Goal: Find specific page/section: Find specific page/section

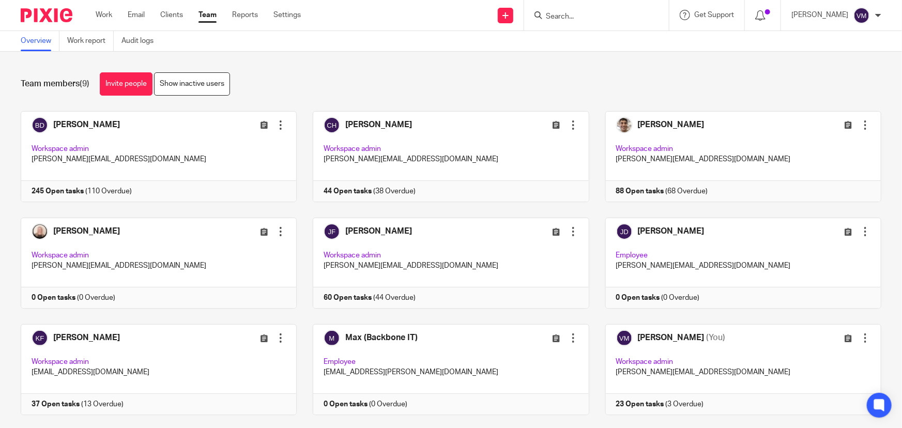
click at [562, 15] on input "Search" at bounding box center [591, 16] width 93 height 9
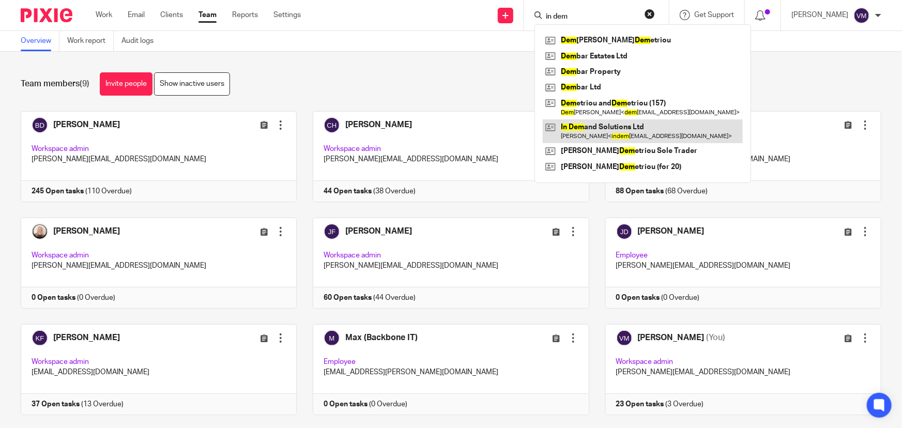
type input "in dem"
click at [615, 130] on link at bounding box center [642, 131] width 200 height 24
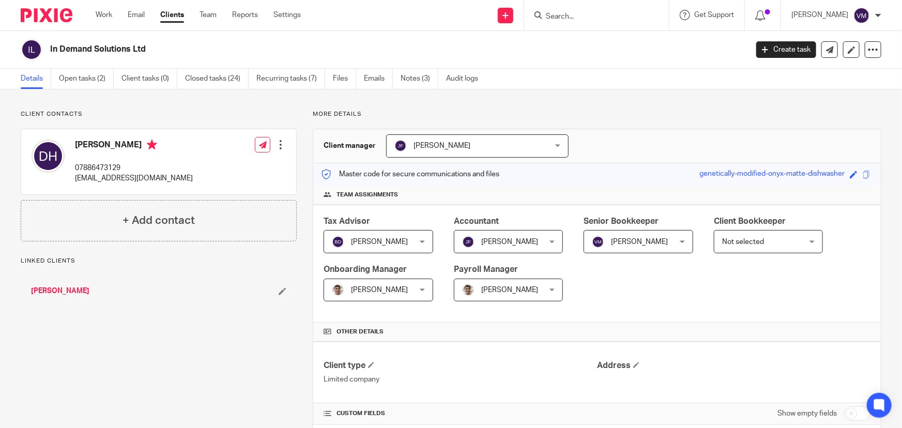
click at [369, 79] on link "Emails" at bounding box center [378, 79] width 29 height 20
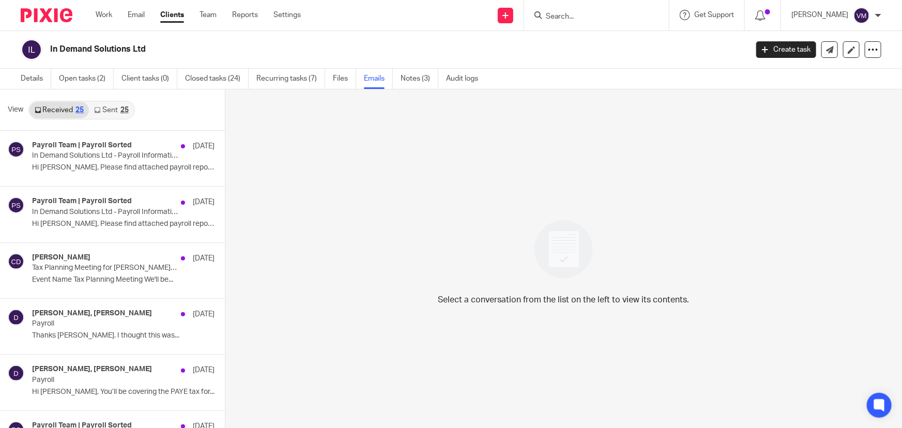
click at [113, 111] on link "Sent 25" at bounding box center [111, 110] width 44 height 17
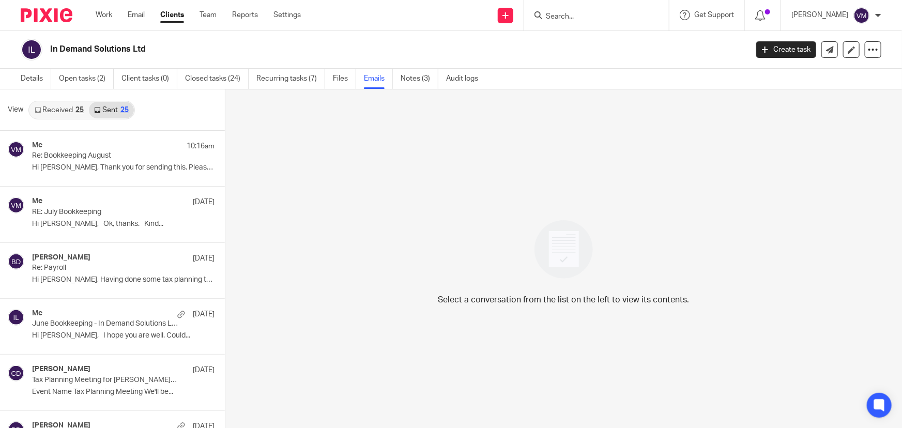
scroll to position [1, 0]
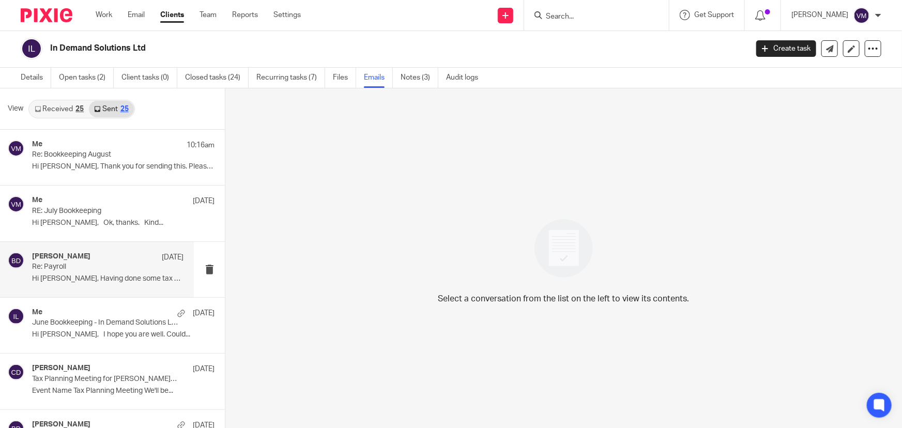
click at [94, 271] on div "Barbara Demtriou 29 Jul Re: Payroll Hi Dan, Having done some tax planning the..." at bounding box center [107, 269] width 151 height 35
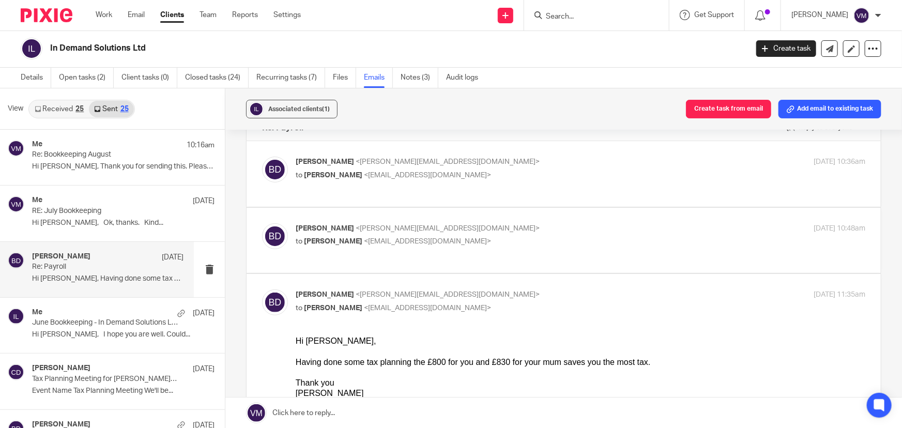
scroll to position [0, 0]
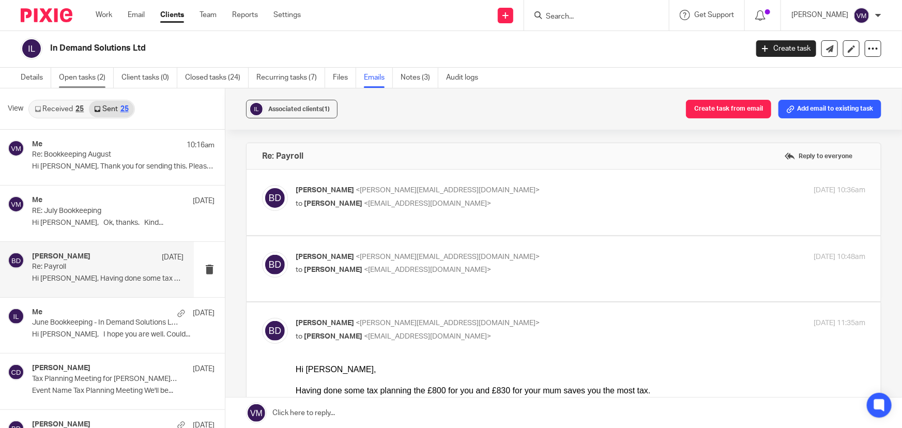
click at [85, 79] on link "Open tasks (2)" at bounding box center [86, 78] width 55 height 20
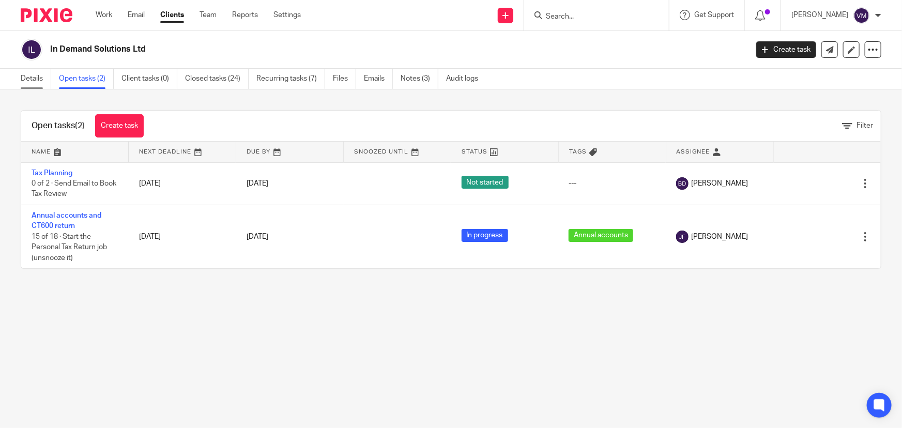
click at [30, 78] on link "Details" at bounding box center [36, 79] width 30 height 20
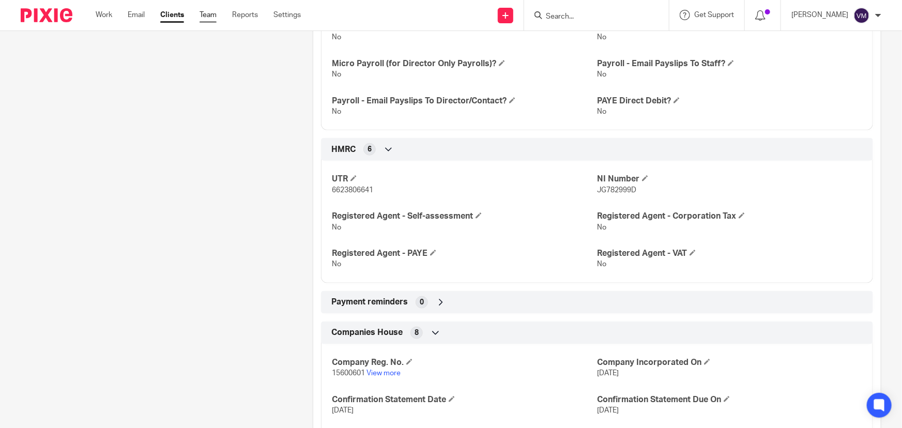
scroll to position [562, 0]
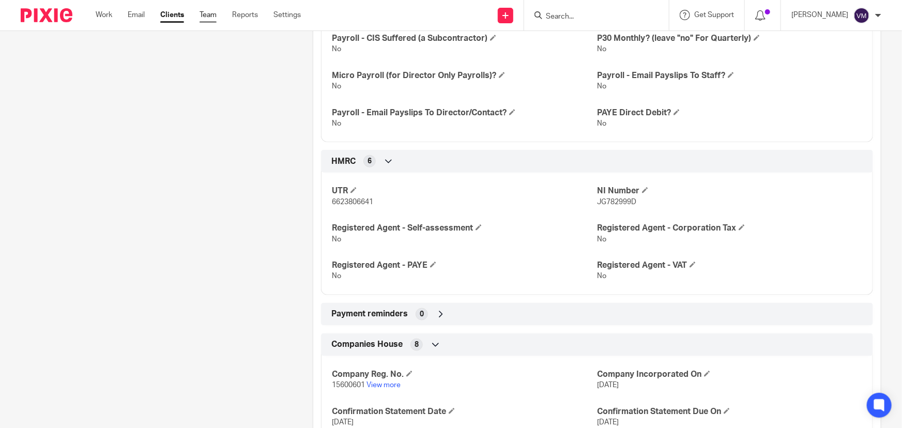
click at [201, 14] on link "Team" at bounding box center [207, 15] width 17 height 10
